Goal: Use online tool/utility: Utilize a website feature to perform a specific function

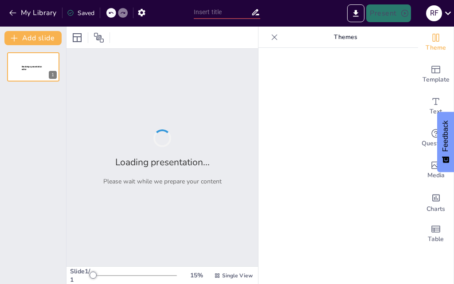
type input "Desafíos de la NIIF 18"
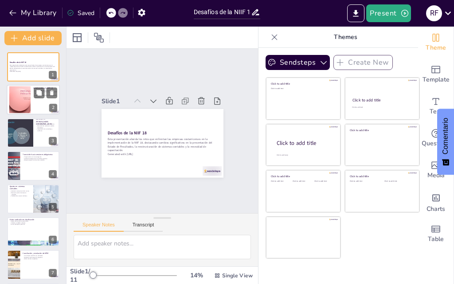
click at [48, 99] on div at bounding box center [33, 100] width 53 height 30
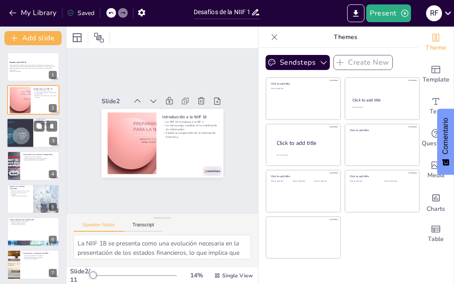
click at [31, 135] on div at bounding box center [19, 133] width 53 height 30
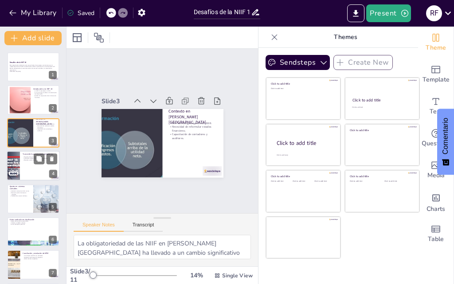
click at [29, 167] on div at bounding box center [33, 166] width 53 height 30
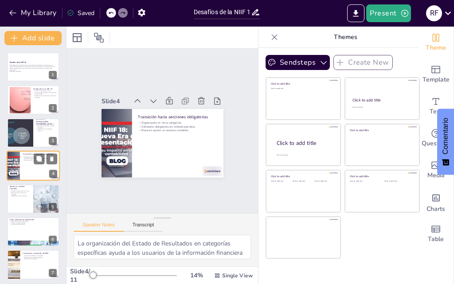
scroll to position [1, 0]
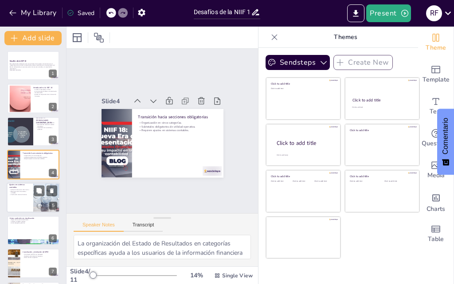
click at [27, 198] on div at bounding box center [33, 198] width 53 height 30
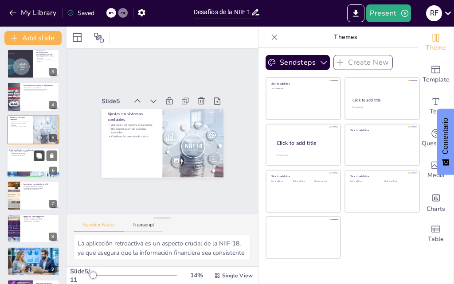
scroll to position [89, 0]
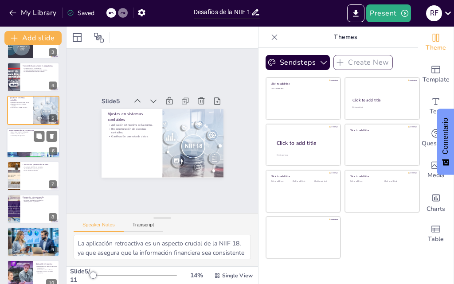
click at [23, 141] on div at bounding box center [33, 143] width 53 height 30
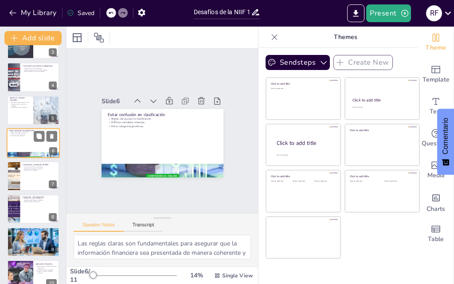
scroll to position [67, 0]
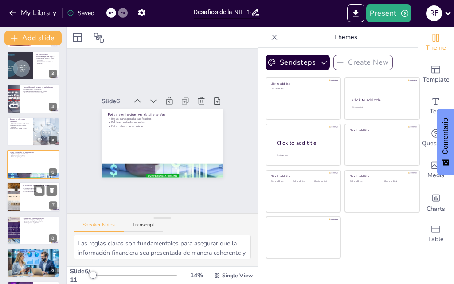
click at [29, 196] on div at bounding box center [33, 198] width 53 height 30
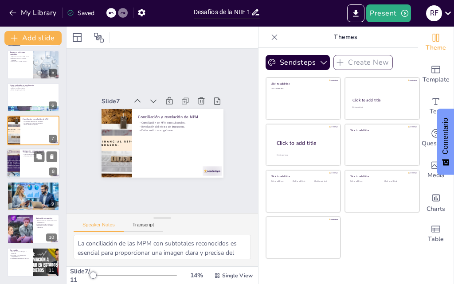
click at [18, 161] on div at bounding box center [13, 164] width 30 height 30
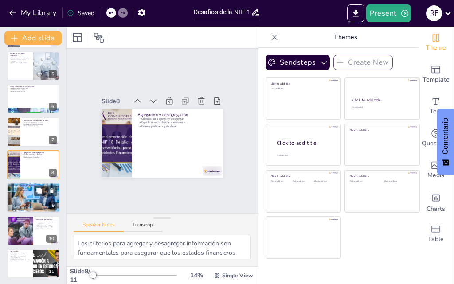
click at [27, 196] on div at bounding box center [33, 198] width 53 height 30
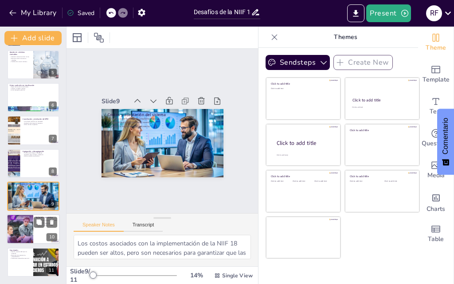
click at [22, 232] on div at bounding box center [20, 230] width 30 height 30
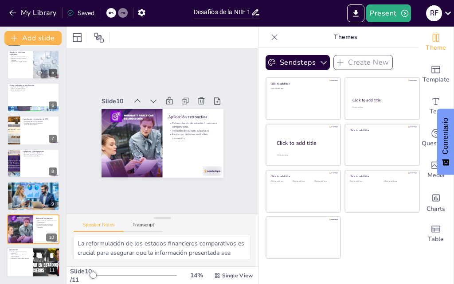
click at [28, 257] on p "Mejora de la transparencia y comparabilidad." at bounding box center [19, 255] width 21 height 3
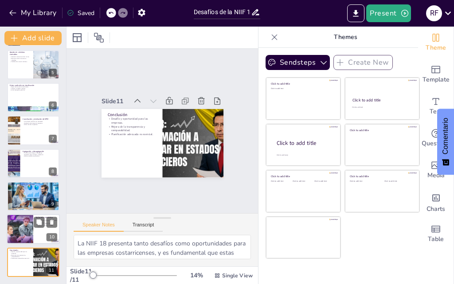
click at [25, 227] on div at bounding box center [20, 230] width 30 height 30
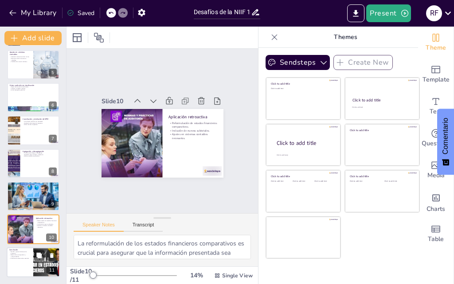
click at [43, 265] on div at bounding box center [46, 262] width 53 height 30
type textarea "La NIIF 18 presenta tanto desafíos como oportunidades para las empresas costarr…"
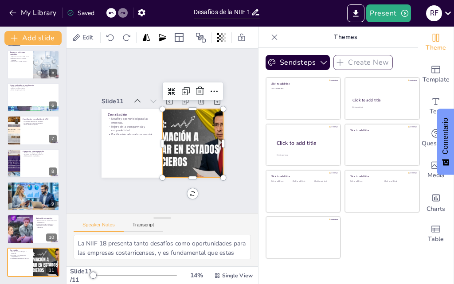
click at [174, 111] on div at bounding box center [191, 146] width 129 height 81
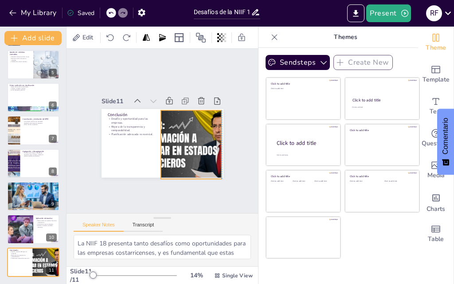
drag, startPoint x: 182, startPoint y: 113, endPoint x: 176, endPoint y: 114, distance: 5.5
click at [176, 114] on div at bounding box center [191, 144] width 122 height 69
